Goal: Task Accomplishment & Management: Use online tool/utility

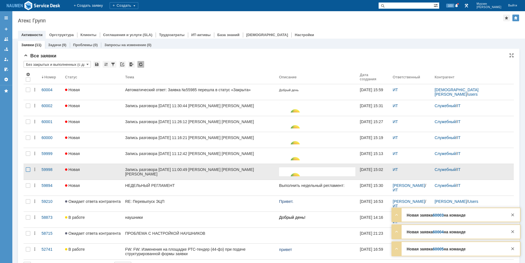
click at [28, 171] on div at bounding box center [28, 170] width 4 height 4
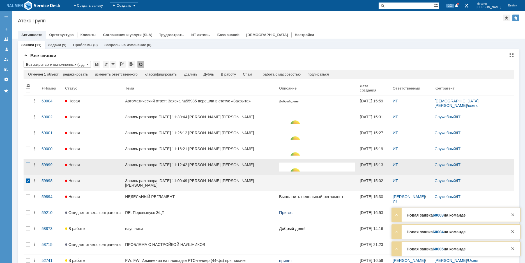
click at [29, 164] on div at bounding box center [28, 165] width 4 height 4
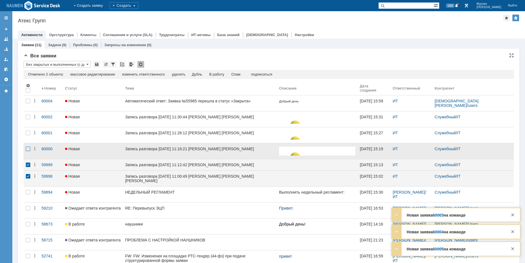
click at [29, 150] on div at bounding box center [28, 149] width 4 height 4
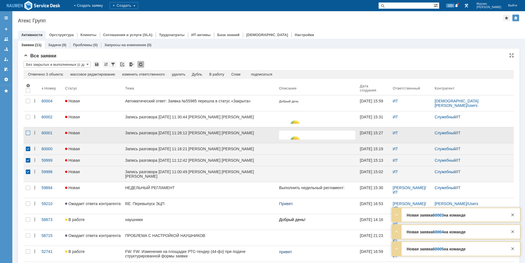
click at [28, 135] on div at bounding box center [28, 133] width 4 height 4
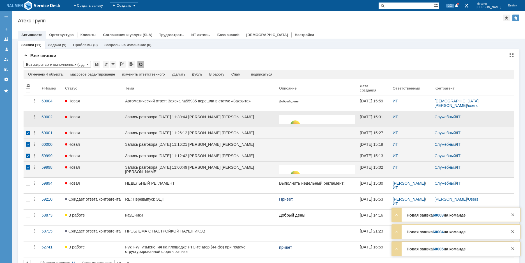
click at [28, 116] on div at bounding box center [28, 117] width 4 height 4
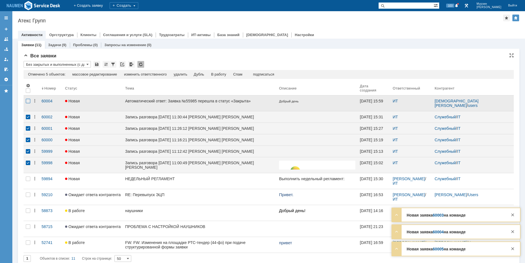
click at [26, 103] on div at bounding box center [28, 101] width 4 height 4
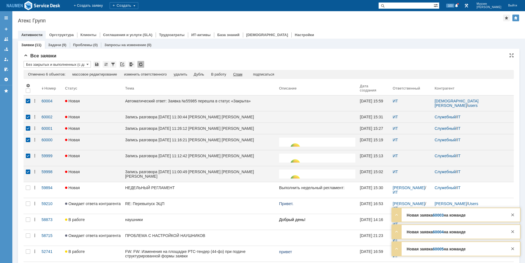
click at [238, 75] on div "Спам" at bounding box center [237, 74] width 9 height 4
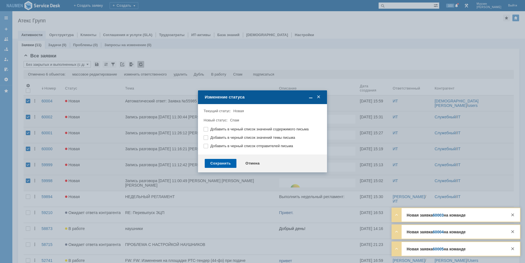
click at [220, 159] on div "Сохранить" at bounding box center [221, 163] width 32 height 9
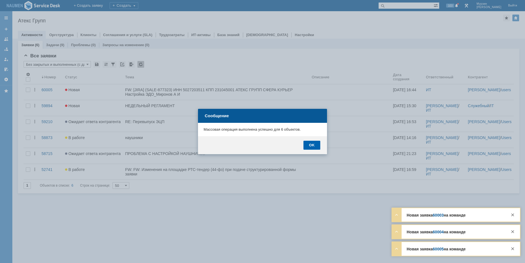
click at [316, 144] on div "OK" at bounding box center [311, 145] width 17 height 9
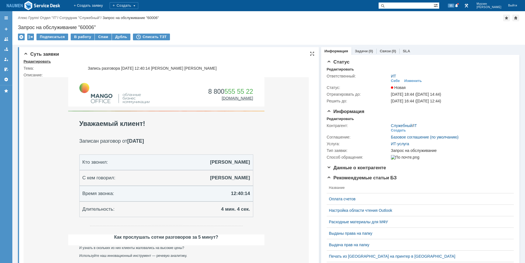
click at [40, 61] on div "Редактировать" at bounding box center [37, 61] width 27 height 4
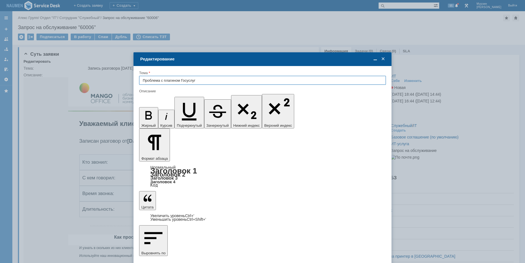
type input "Проблема с плагином Госуслуг"
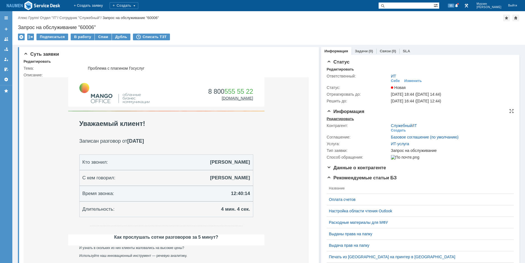
click at [337, 119] on div "Редактировать" at bounding box center [339, 119] width 27 height 4
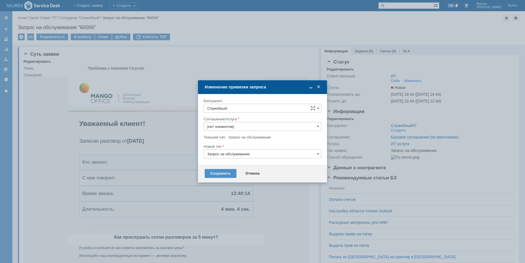
type input "ИТ-услуга"
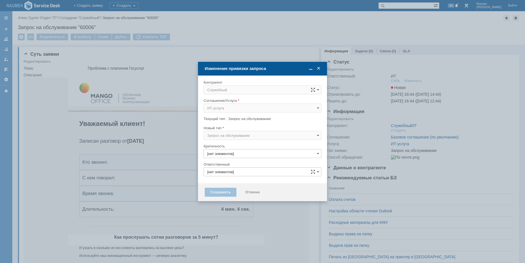
type input "3. Низкая"
type input "ИТ"
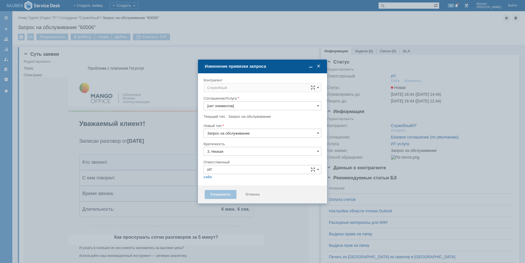
type input "ИТ-услуга"
type input "[не указано]"
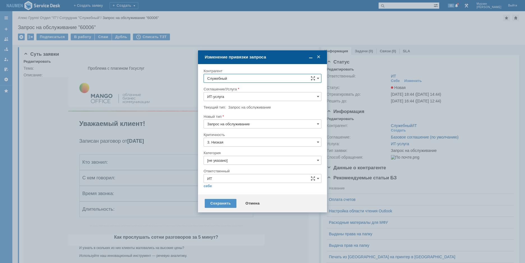
click at [246, 79] on input "Служебный" at bounding box center [262, 78] width 118 height 9
click at [251, 128] on span "[PERSON_NAME]" at bounding box center [242, 129] width 30 height 4
type input "[PERSON_NAME]"
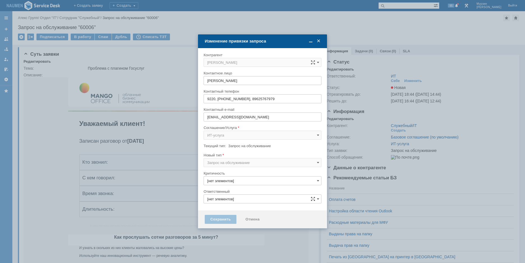
type input "3. Низкая"
type input "[не указано]"
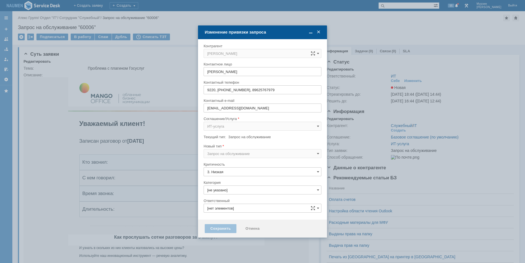
type input "ИТ"
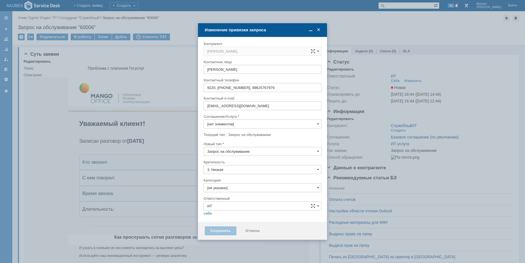
type input "ИТ-услуга"
click at [235, 156] on div "Новый тип Запрос на обслуживание" at bounding box center [262, 151] width 118 height 18
click at [235, 155] on input "Запрос на обслуживание" at bounding box center [262, 151] width 118 height 9
click at [224, 181] on span "Инцидент" at bounding box center [262, 180] width 110 height 4
type input "Инцидент"
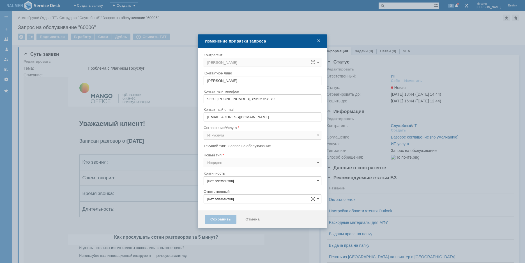
type input "3. Низкая"
type input "Инцидент"
type input "[не указано]"
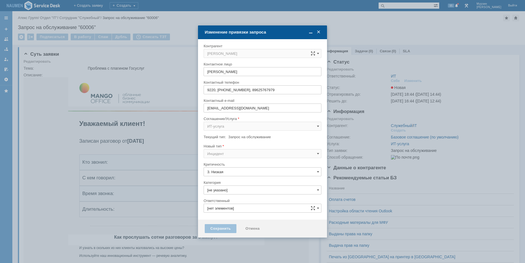
type input "ИТ"
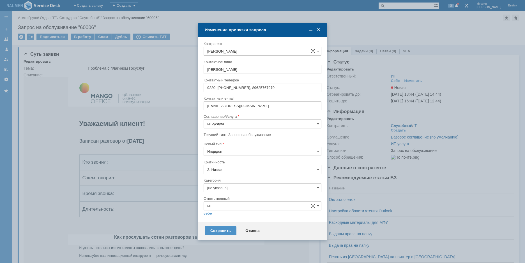
click at [222, 193] on div at bounding box center [262, 195] width 118 height 4
click at [222, 188] on input "[не указано]" at bounding box center [262, 188] width 118 height 9
click at [236, 218] on span "Программное обеспечение" at bounding box center [262, 219] width 110 height 4
click at [211, 216] on div at bounding box center [262, 218] width 118 height 4
type input "Программное обеспечение"
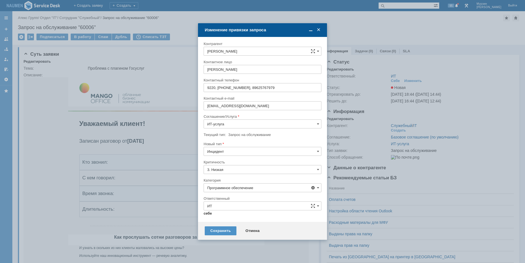
click at [210, 214] on link "себе" at bounding box center [207, 214] width 8 height 4
type input "[PERSON_NAME]"
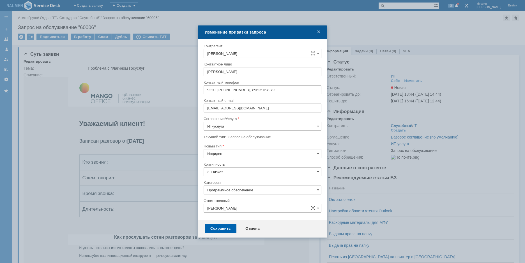
click at [217, 228] on div "Сохранить" at bounding box center [221, 228] width 32 height 9
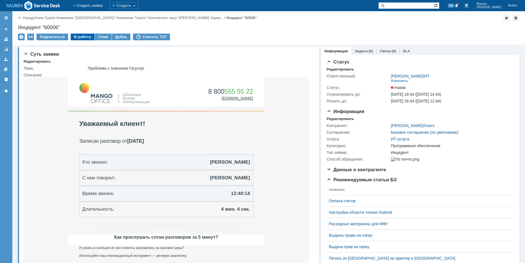
click at [83, 40] on div "В работу" at bounding box center [83, 37] width 24 height 7
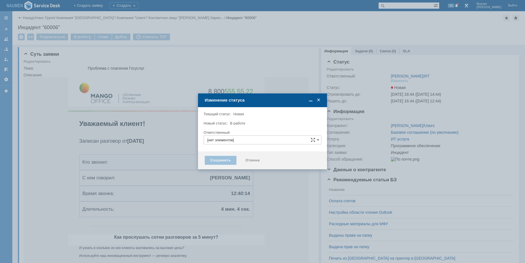
type input "[PERSON_NAME]"
type input "Программное обеспечение"
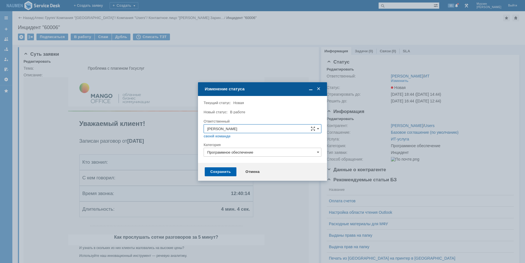
click at [224, 172] on div "Сохранить" at bounding box center [221, 172] width 32 height 9
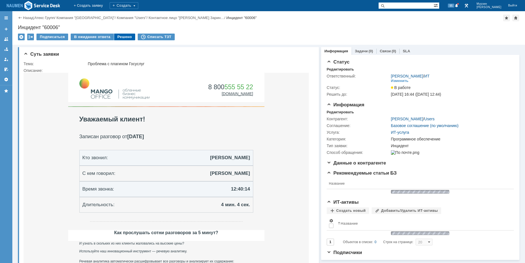
click at [121, 36] on div "Решено" at bounding box center [124, 37] width 21 height 7
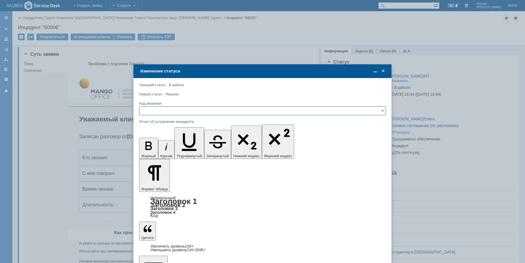
click at [180, 108] on input "text" at bounding box center [262, 110] width 247 height 9
click at [159, 149] on span "Решено" at bounding box center [262, 149] width 239 height 4
type input "Решено"
